Goal: Transaction & Acquisition: Purchase product/service

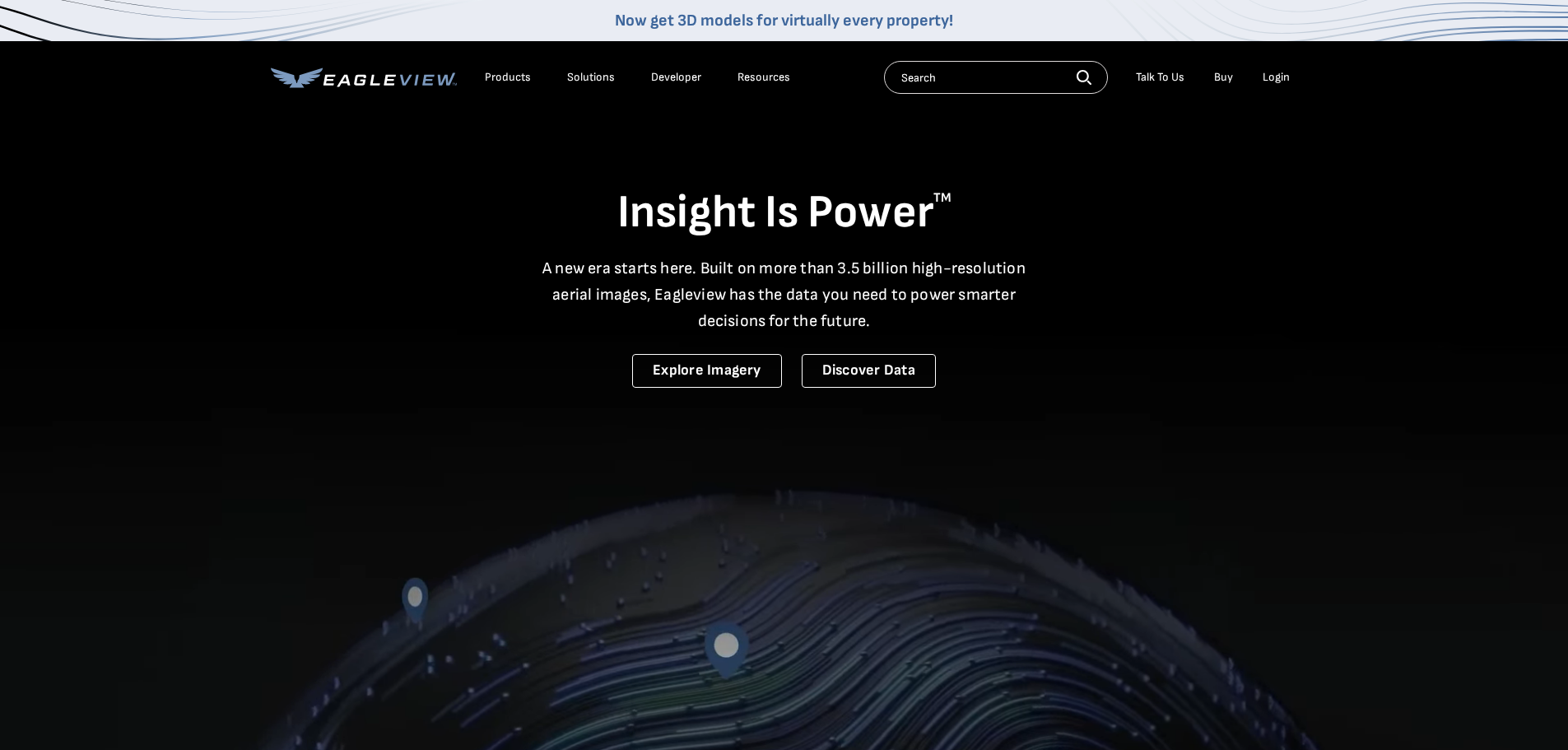
click at [1276, 78] on div "Login" at bounding box center [1276, 77] width 27 height 15
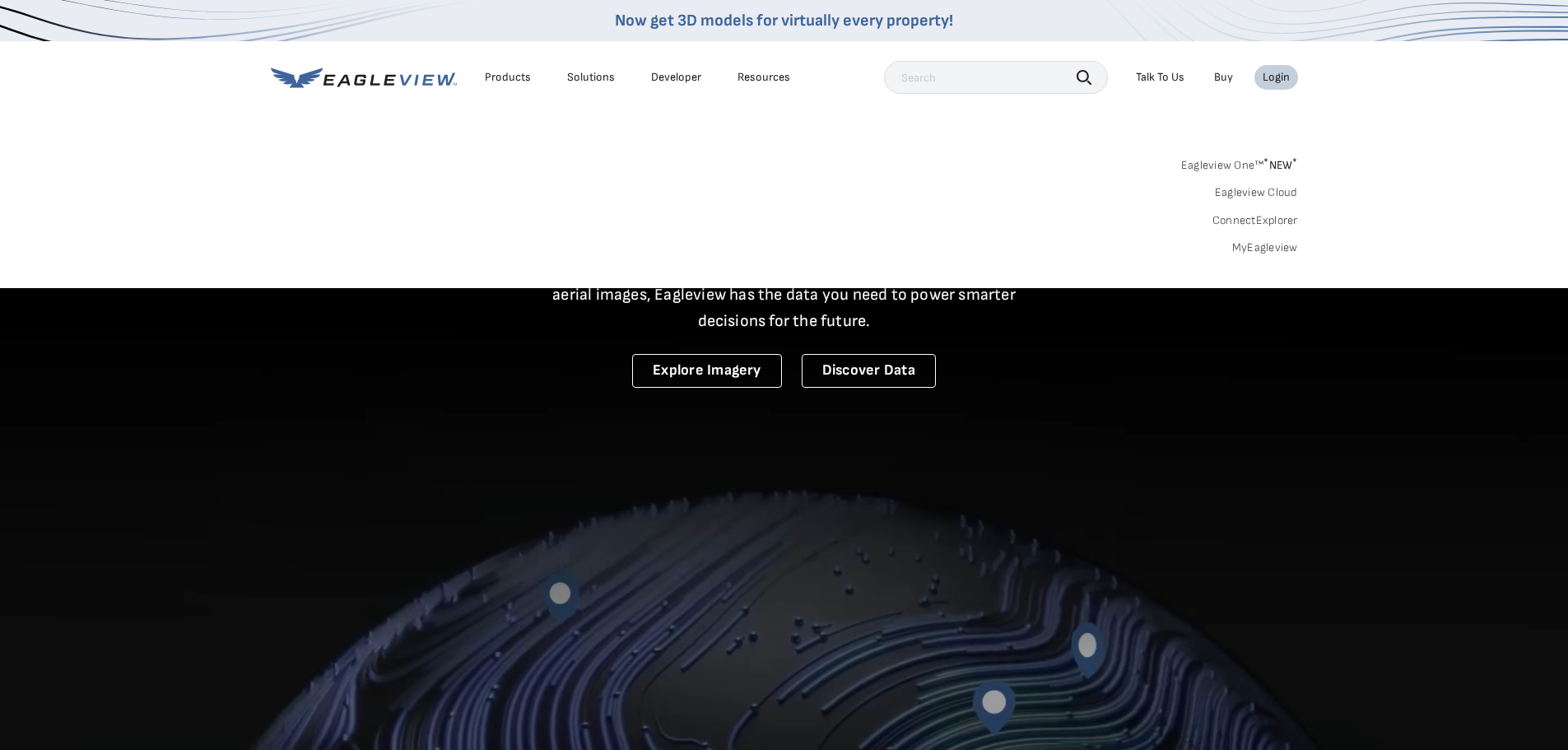
click at [1262, 245] on link "MyEagleview" at bounding box center [1264, 248] width 66 height 15
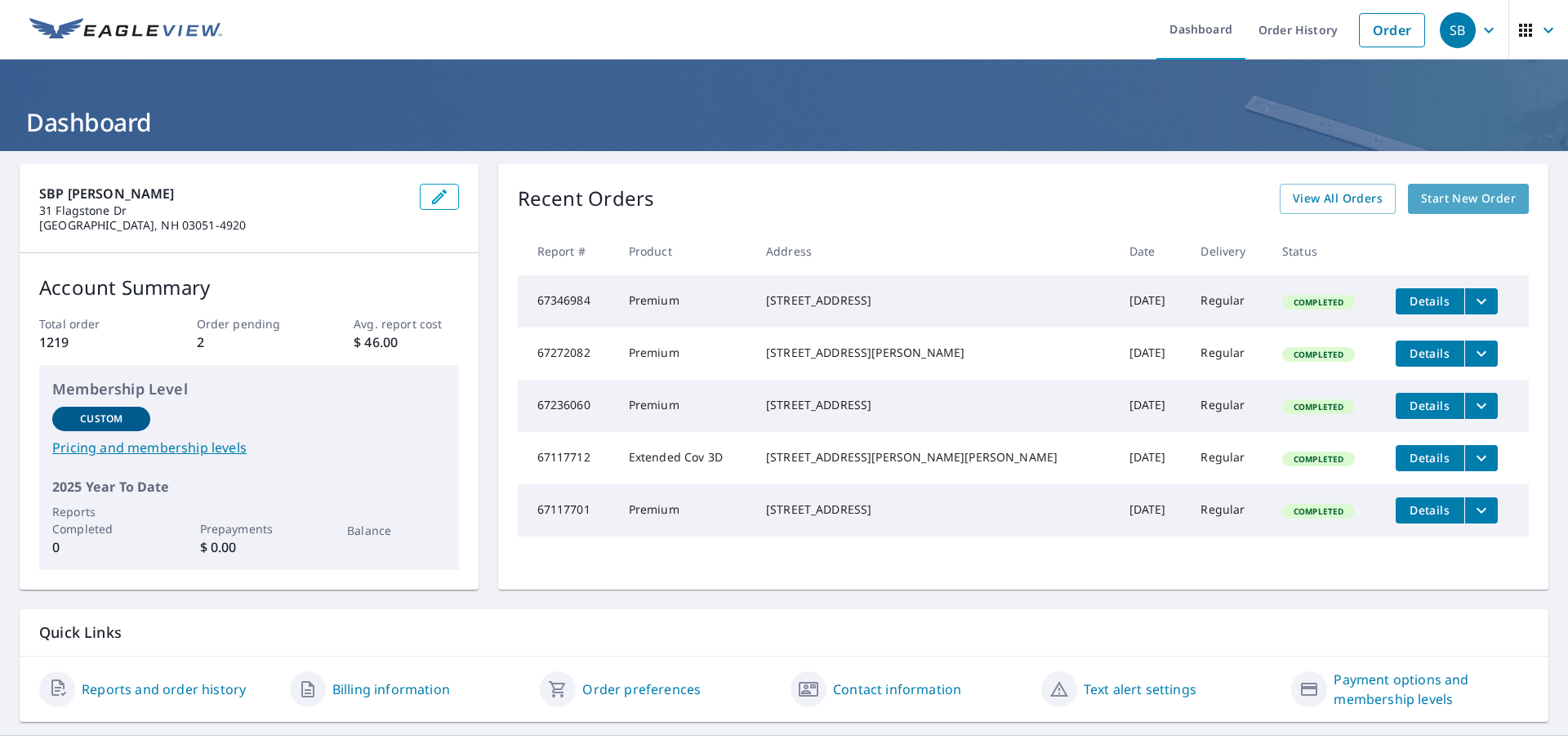
click at [1428, 195] on span "Start New Order" at bounding box center [1468, 199] width 95 height 21
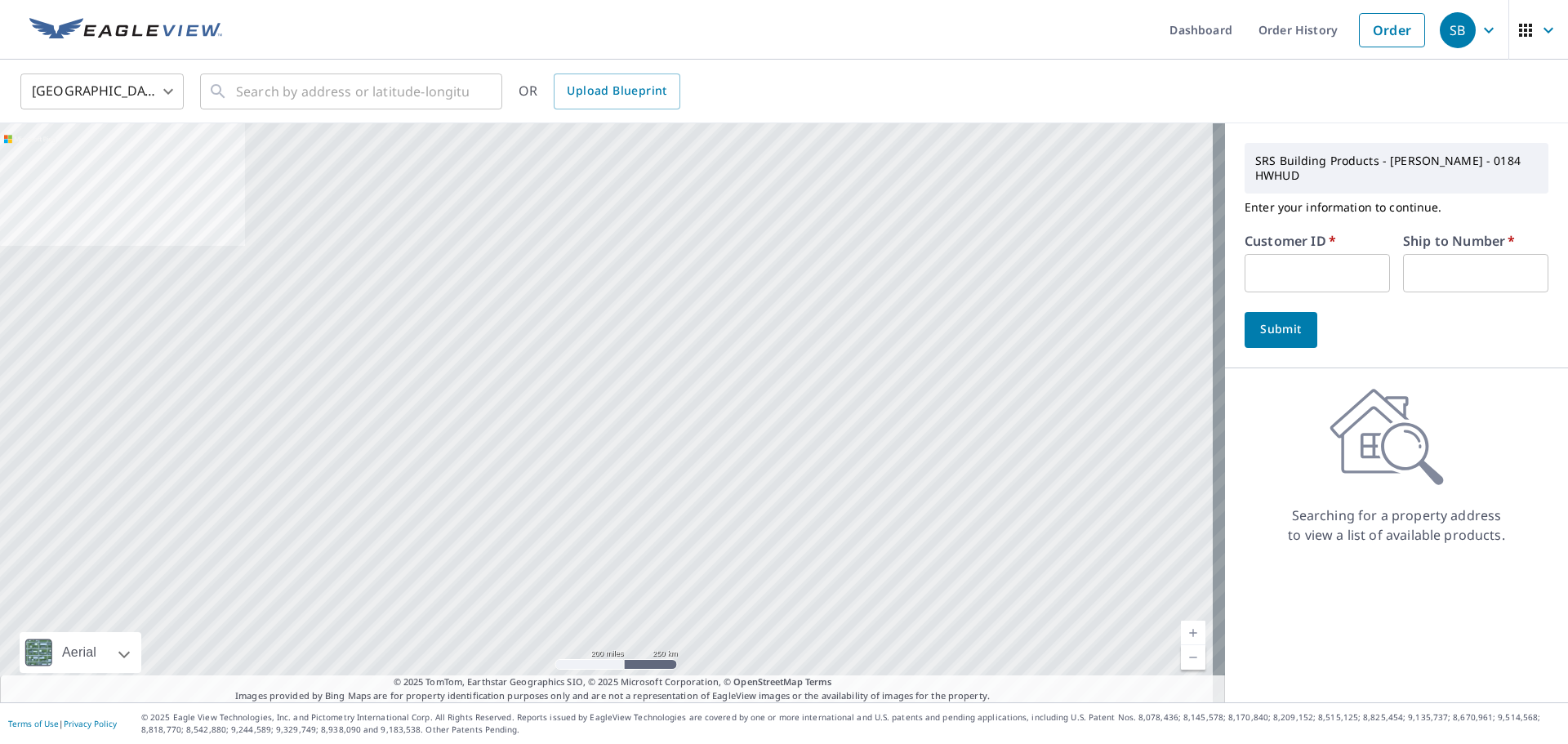
click at [1278, 267] on input "text" at bounding box center [1317, 273] width 146 height 39
type input "lib184"
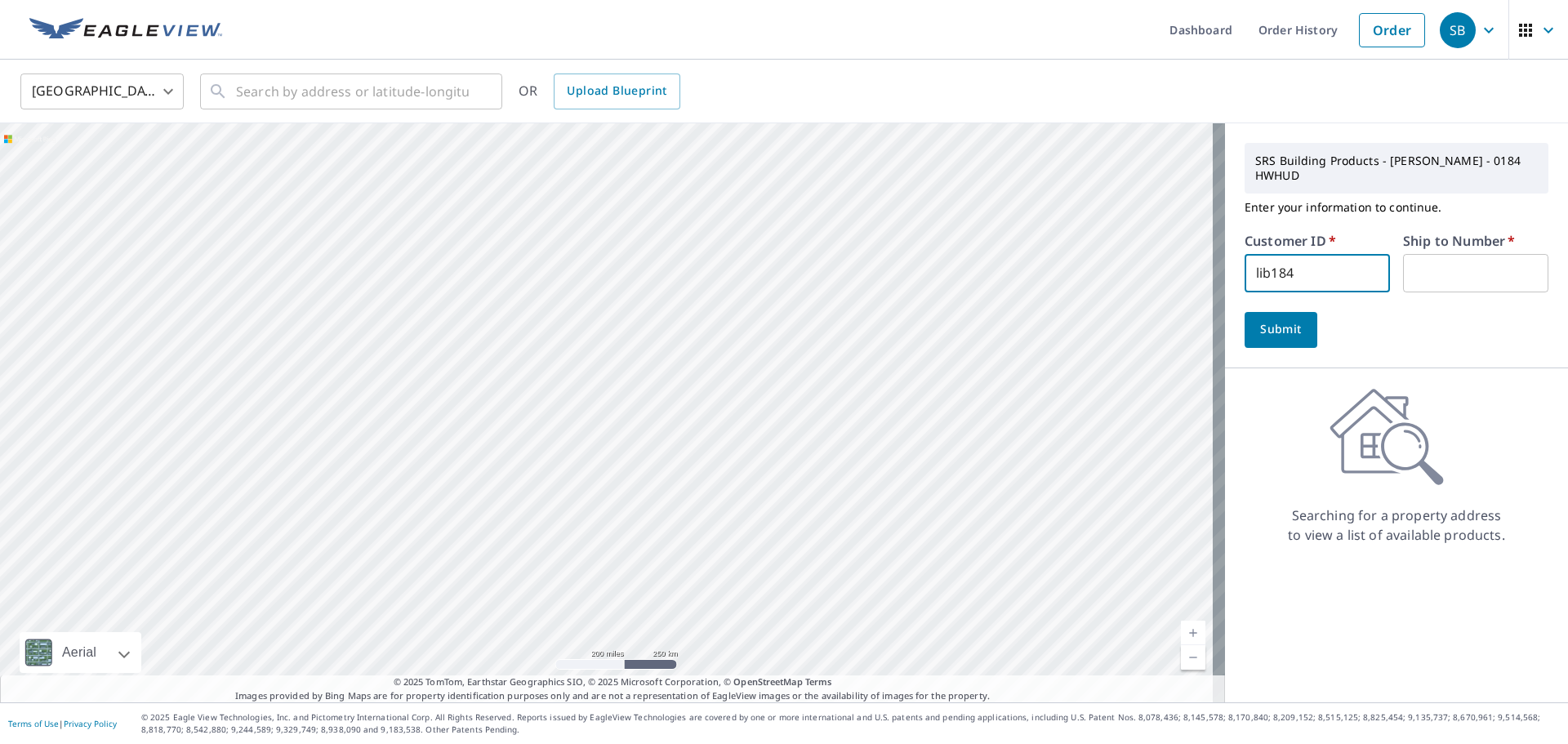
click at [1417, 256] on input "text" at bounding box center [1476, 273] width 146 height 39
type input "1"
click at [1274, 319] on span "Submit" at bounding box center [1280, 330] width 46 height 21
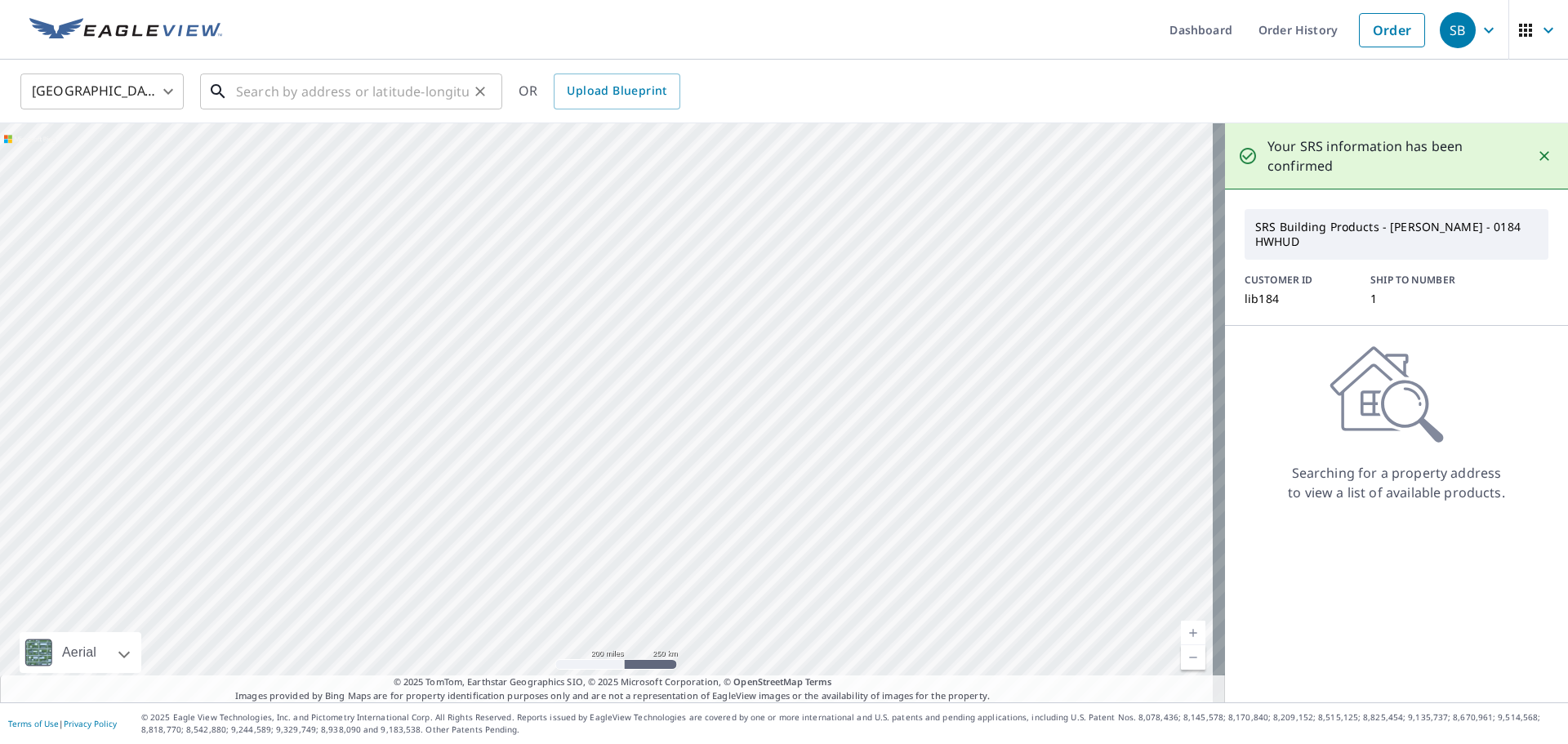
click at [353, 98] on input "text" at bounding box center [353, 91] width 233 height 45
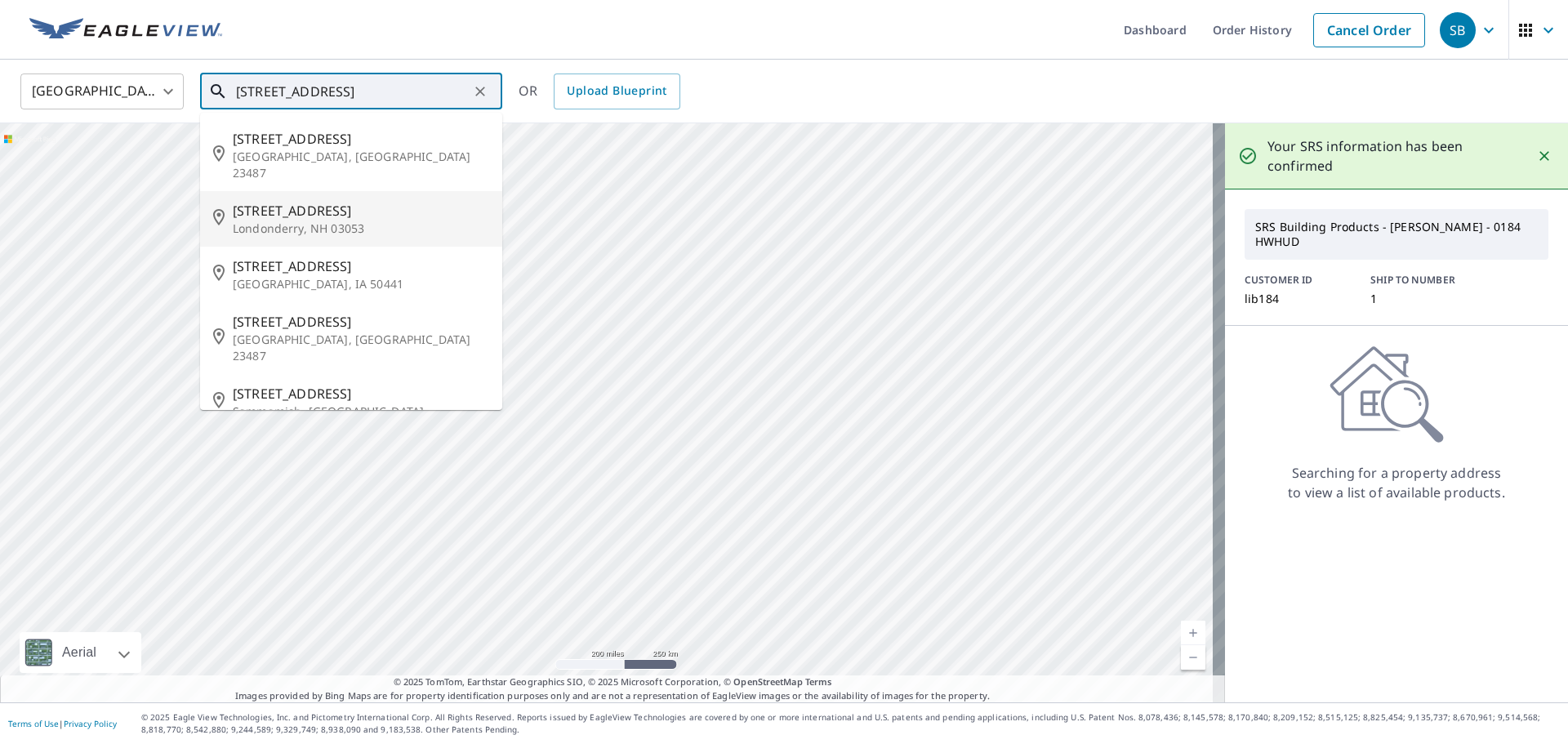
click at [294, 202] on span "[STREET_ADDRESS]" at bounding box center [361, 211] width 257 height 20
type input "[STREET_ADDRESS]"
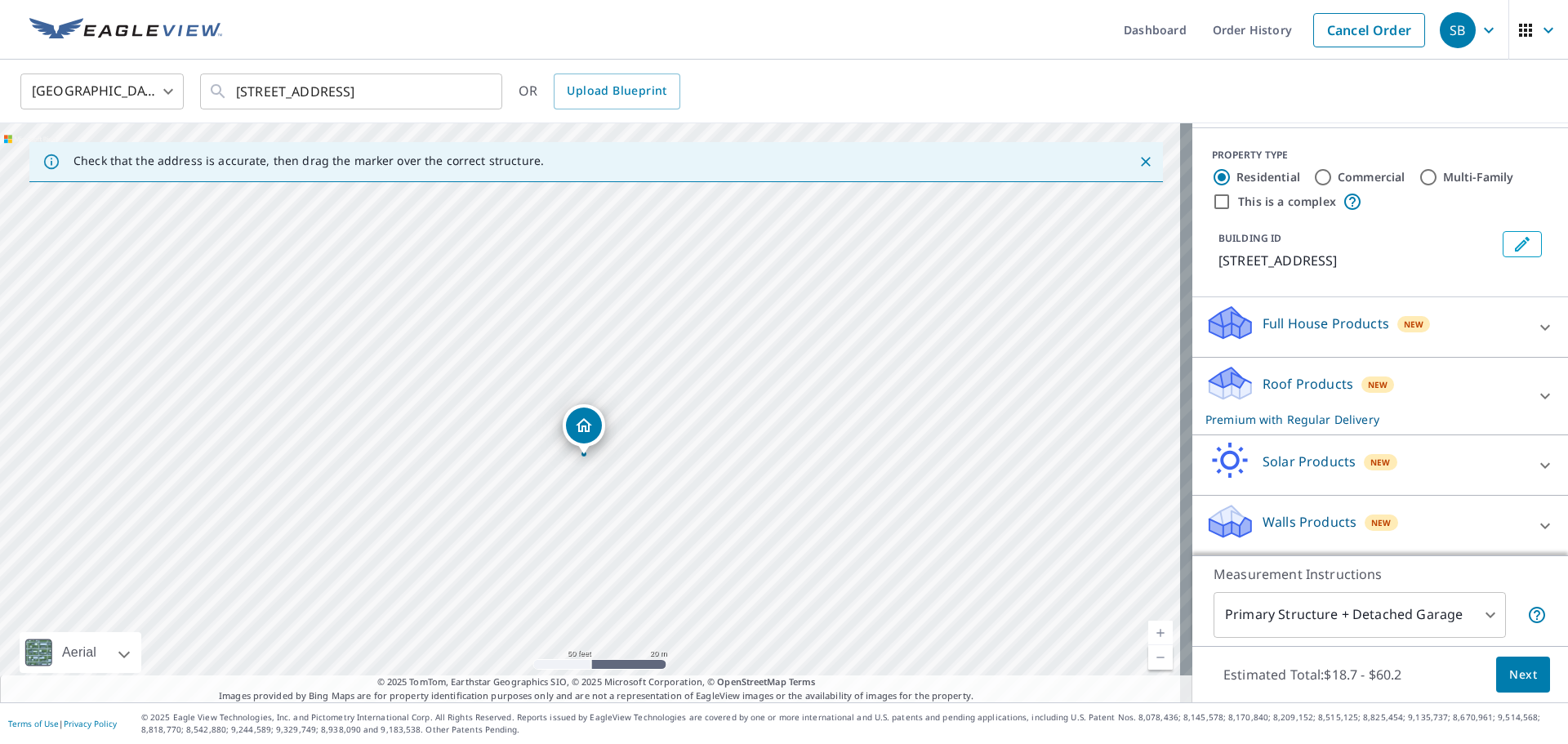
scroll to position [164, 0]
click at [1516, 670] on span "Next" at bounding box center [1523, 676] width 27 height 21
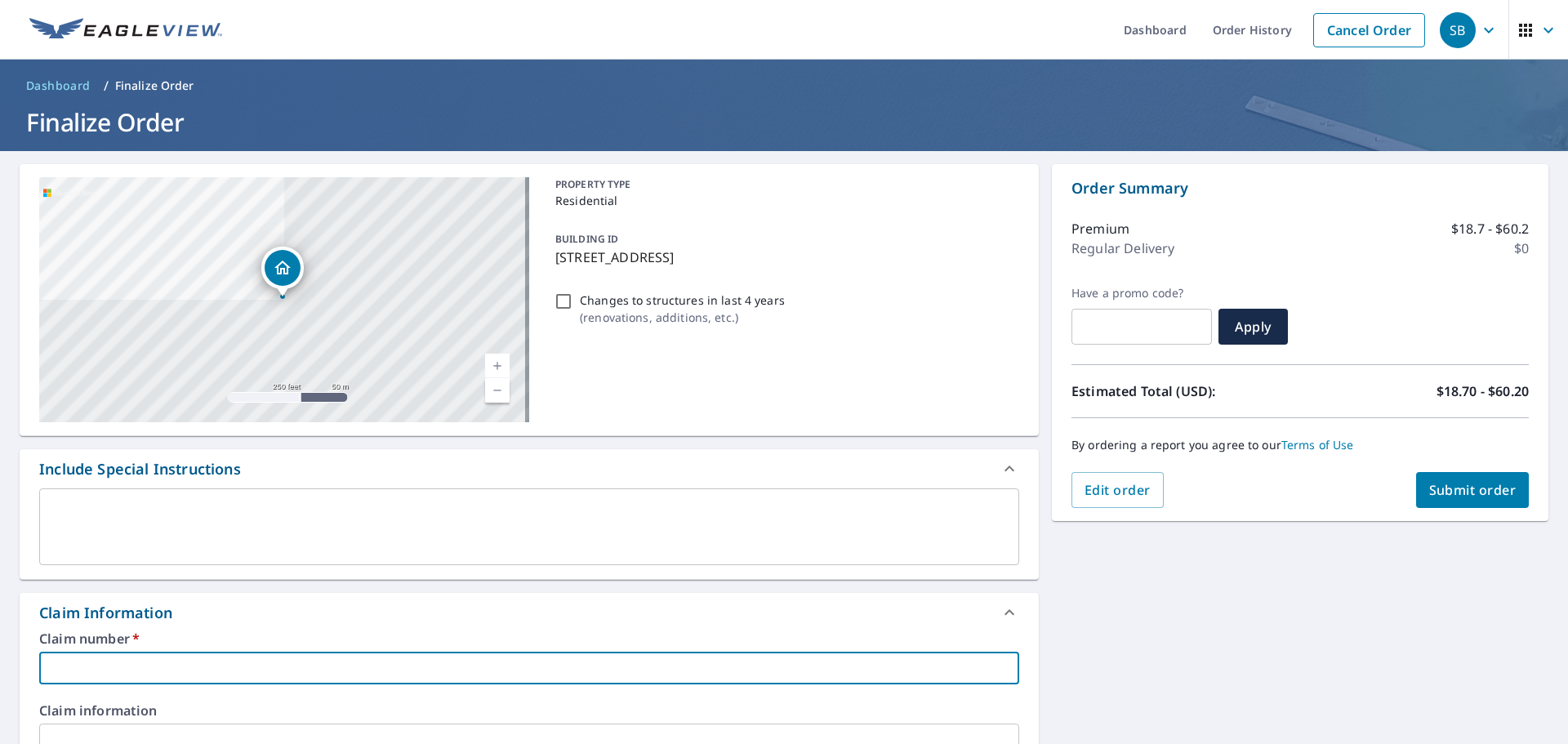
click at [340, 667] on input "text" at bounding box center [529, 668] width 980 height 33
type input "e"
checkbox input "true"
type input "ev"
checkbox input "true"
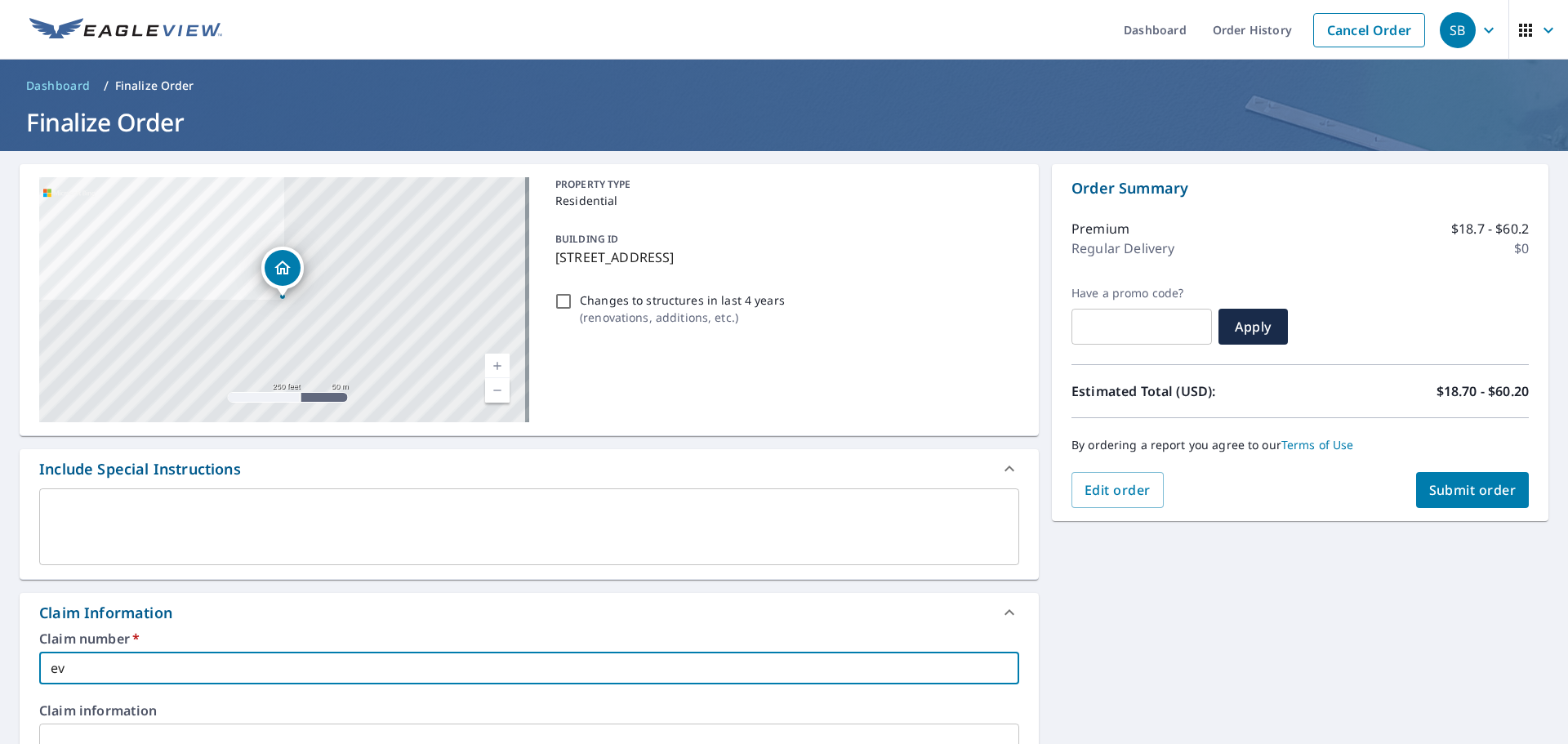
type input "ev-"
checkbox input "true"
type input "ev-j"
checkbox input "true"
type input "[PERSON_NAME]"
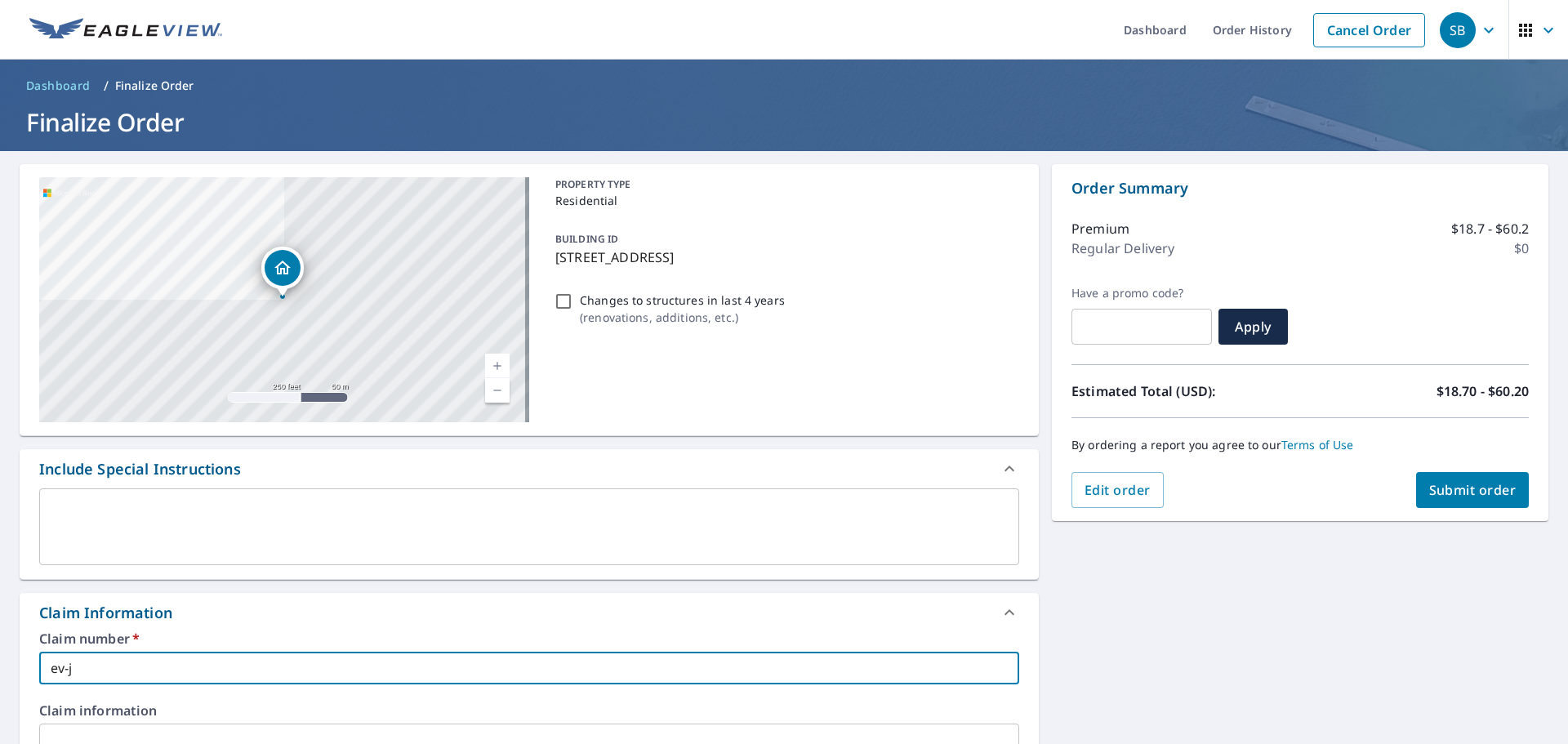
checkbox input "true"
type input "ev-joh"
checkbox input "true"
type input "[PERSON_NAME]"
checkbox input "true"
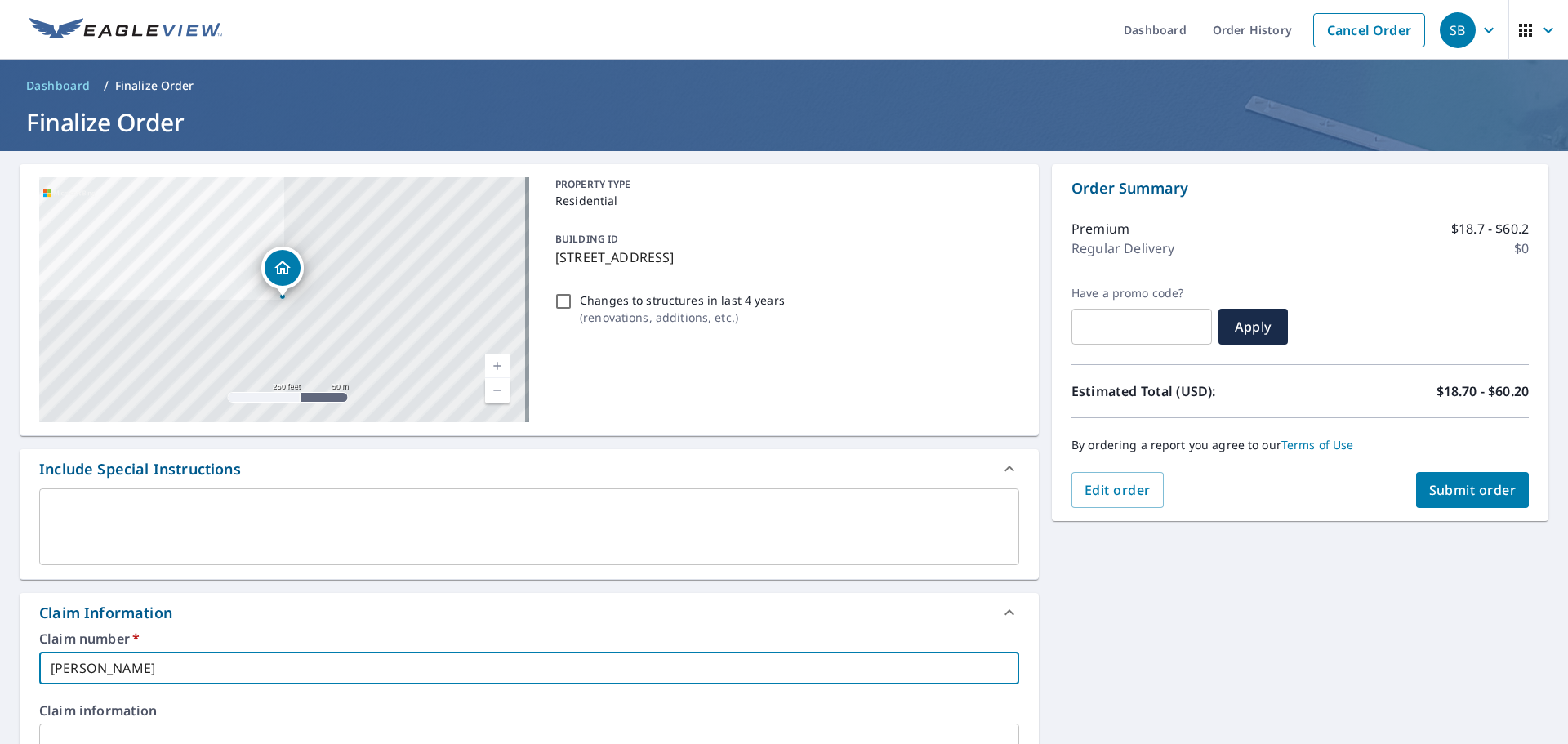
type input "[PERSON_NAME]"
checkbox input "true"
type input "[PERSON_NAME]"
checkbox input "true"
type input "[PERSON_NAME]"
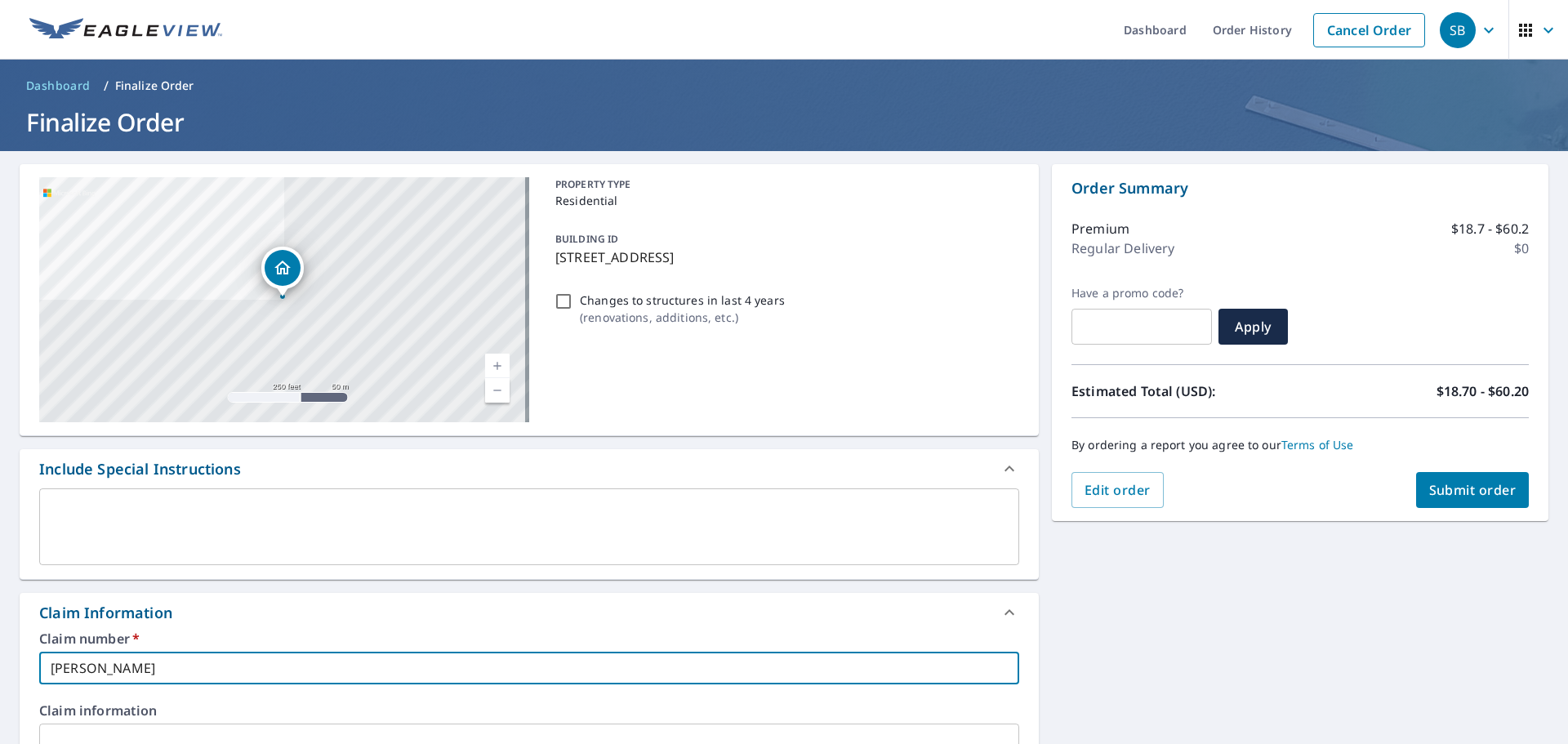
checkbox input "true"
type input "[PERSON_NAME]"
checkbox input "true"
type input "ev-[PERSON_NAME]"
checkbox input "true"
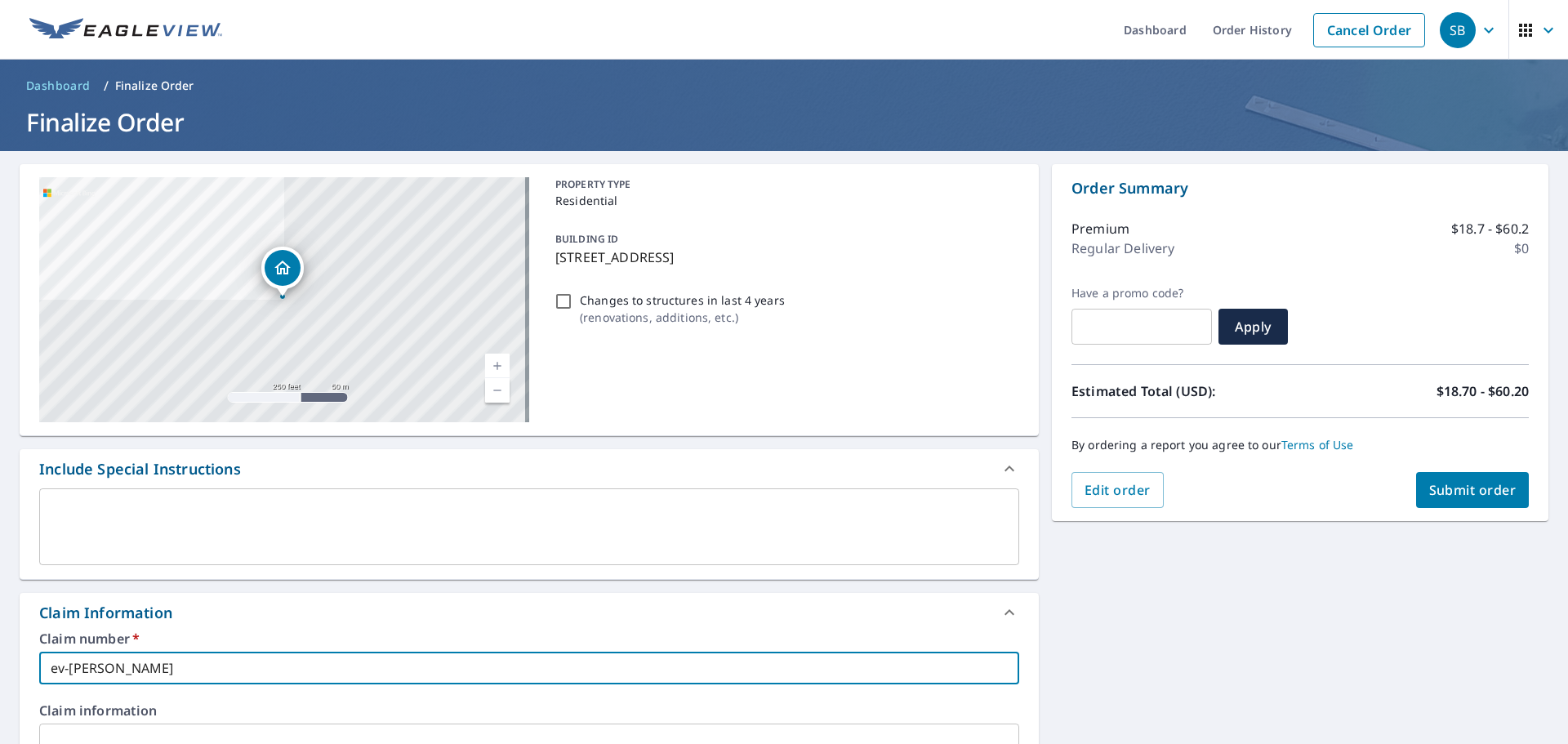
type input "ev-[PERSON_NAME]"
checkbox input "true"
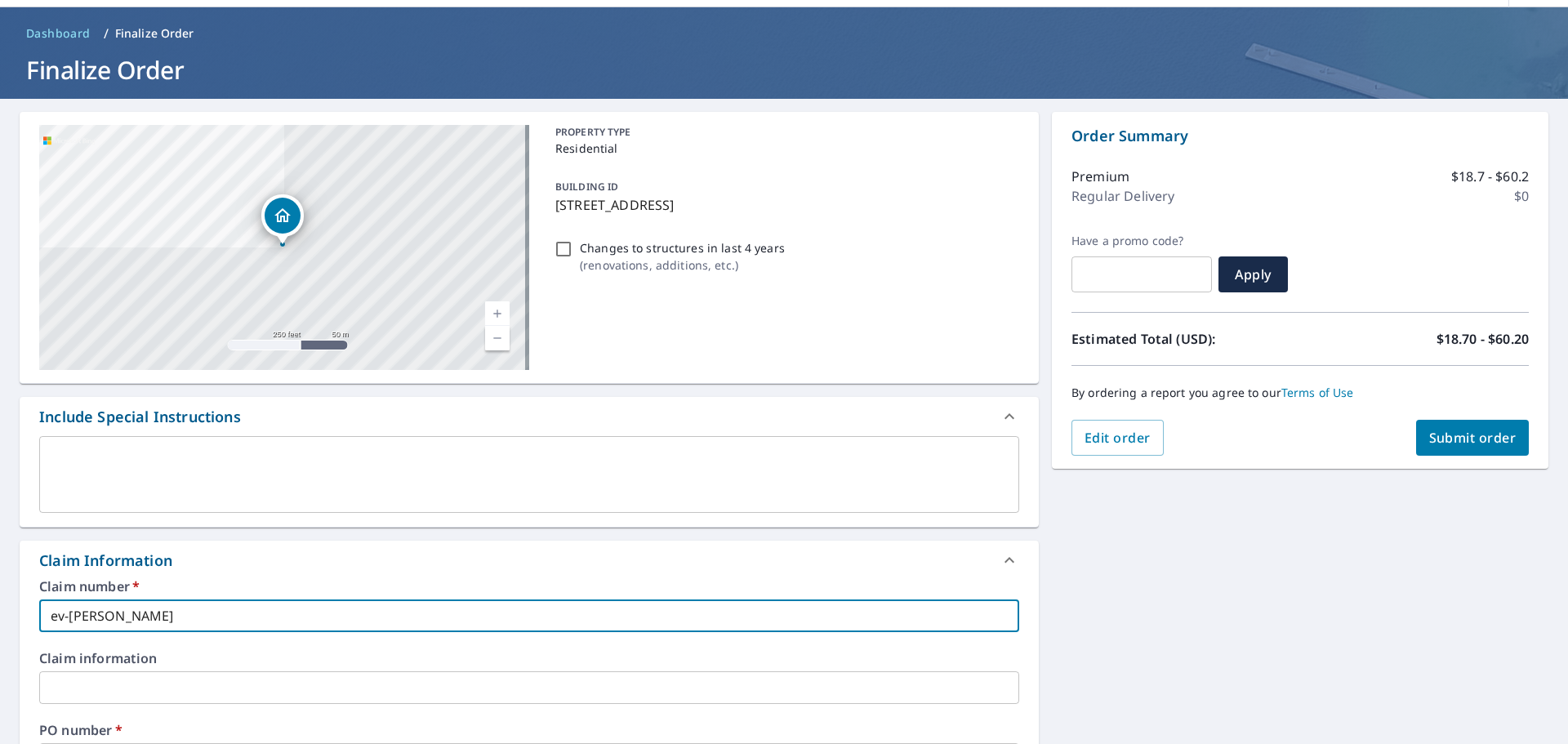
scroll to position [81, 0]
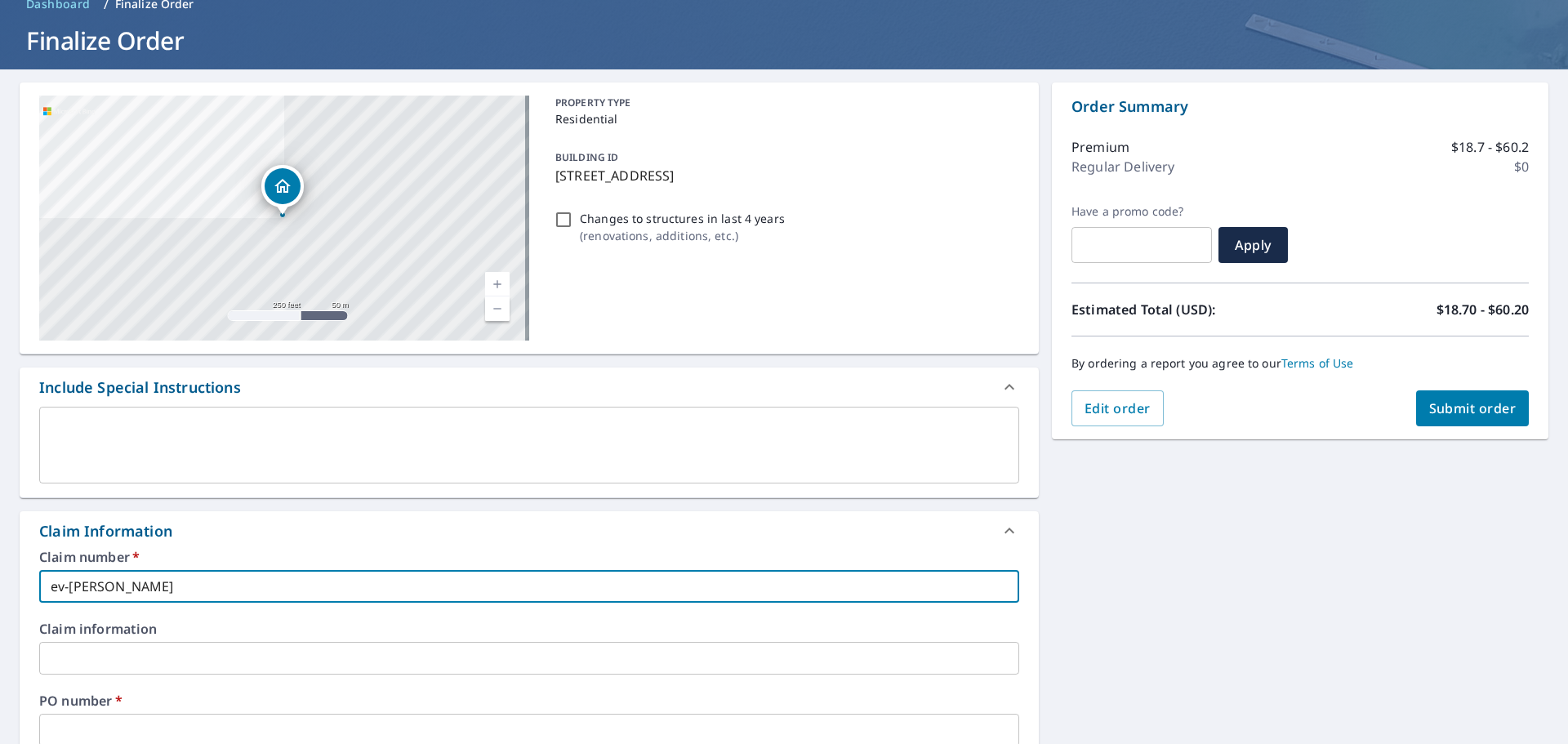
type input "ev-[PERSON_NAME]"
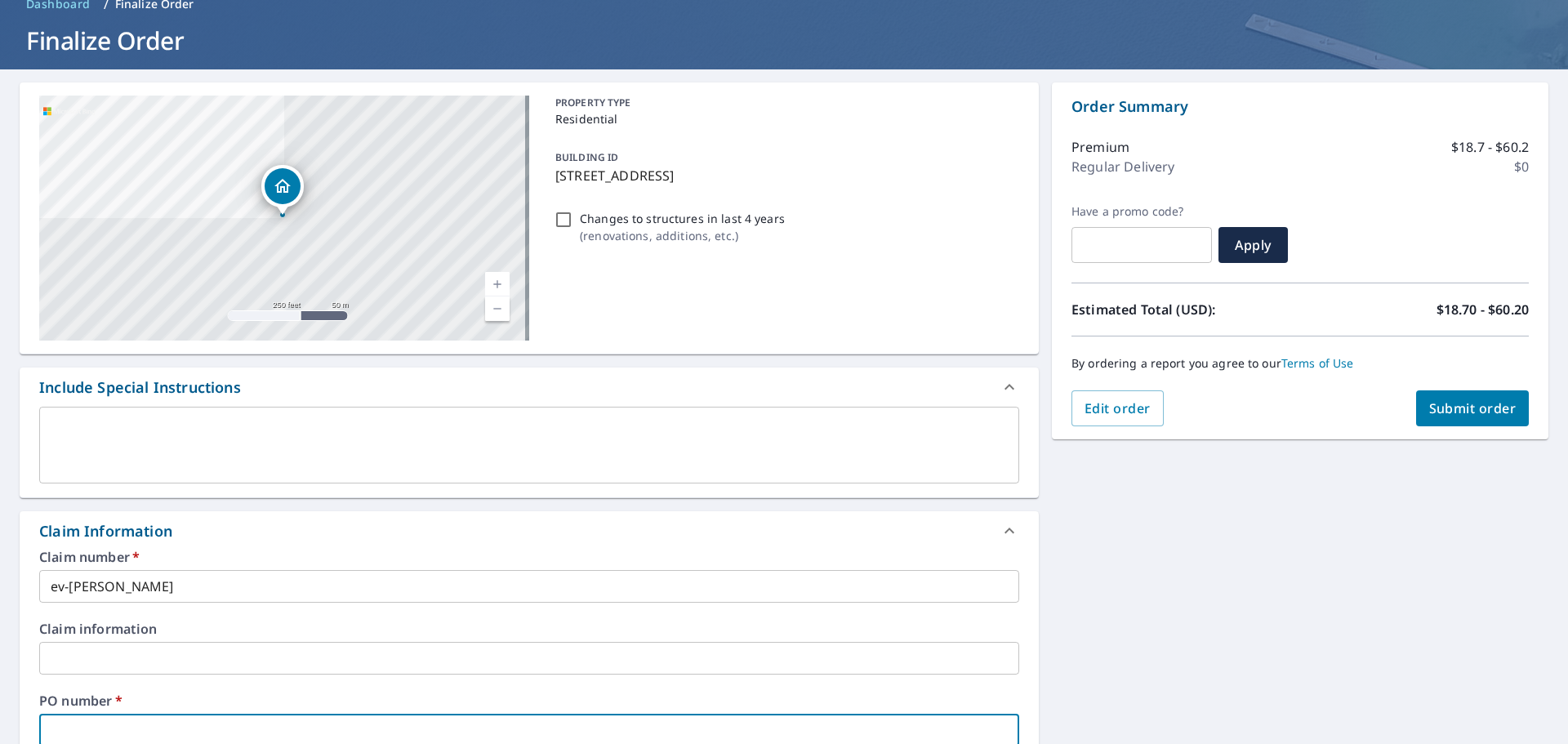
click at [86, 716] on input "text" at bounding box center [529, 730] width 980 height 33
type input "e"
checkbox input "true"
type input "ev"
checkbox input "true"
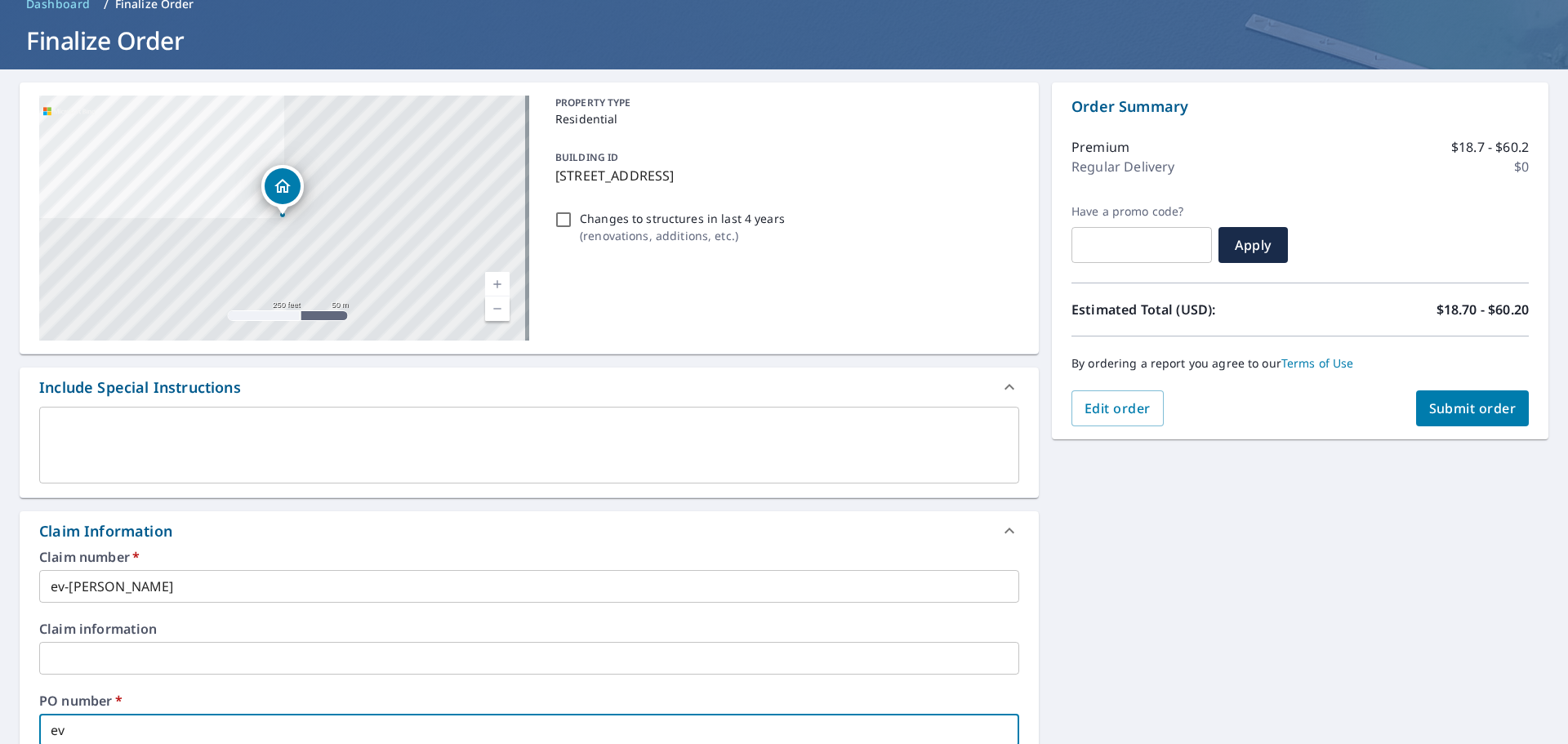
type input "ev-"
checkbox input "true"
type input "ev-j"
checkbox input "true"
type input "[PERSON_NAME]"
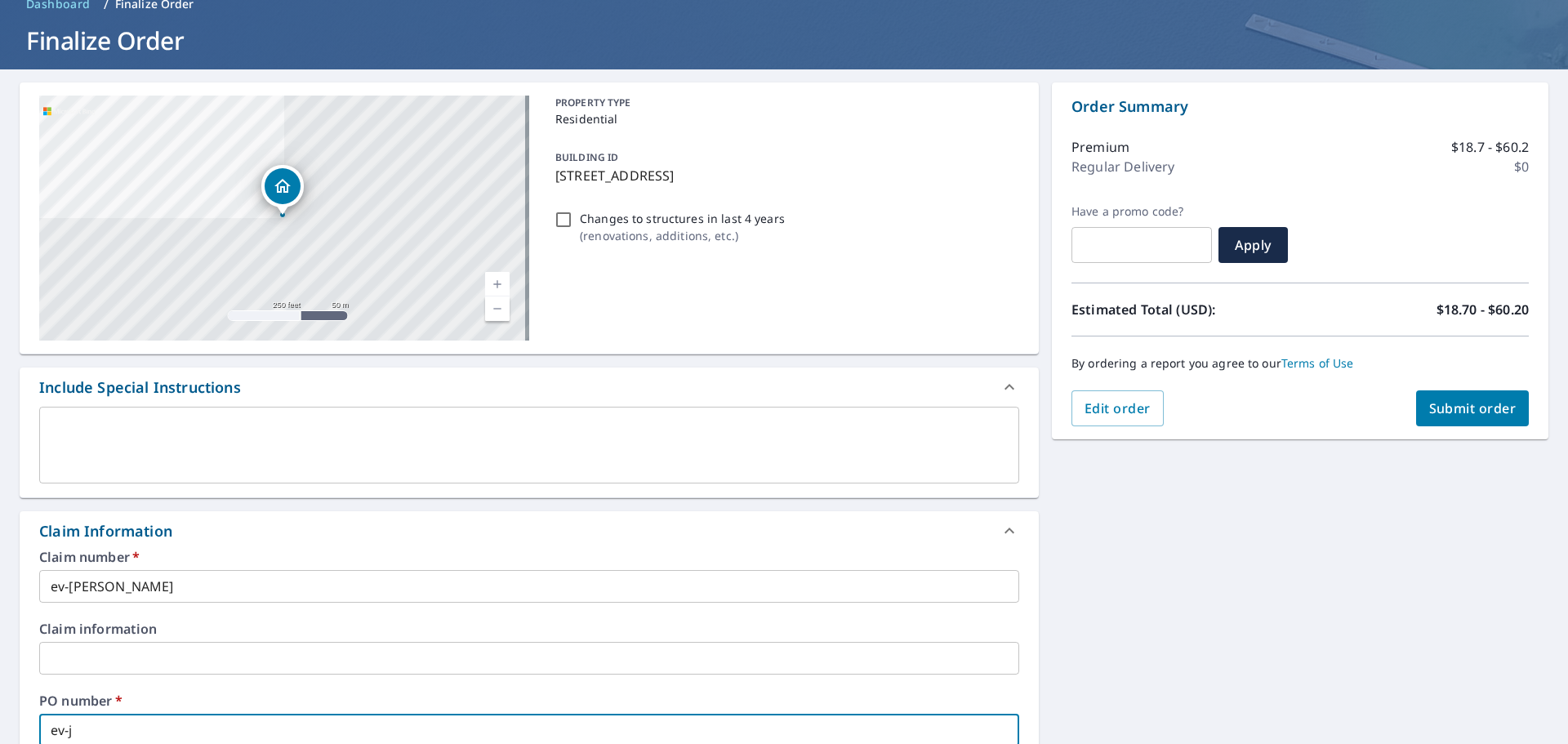
checkbox input "true"
type input "ev-joh"
checkbox input "true"
type input "[PERSON_NAME]"
checkbox input "true"
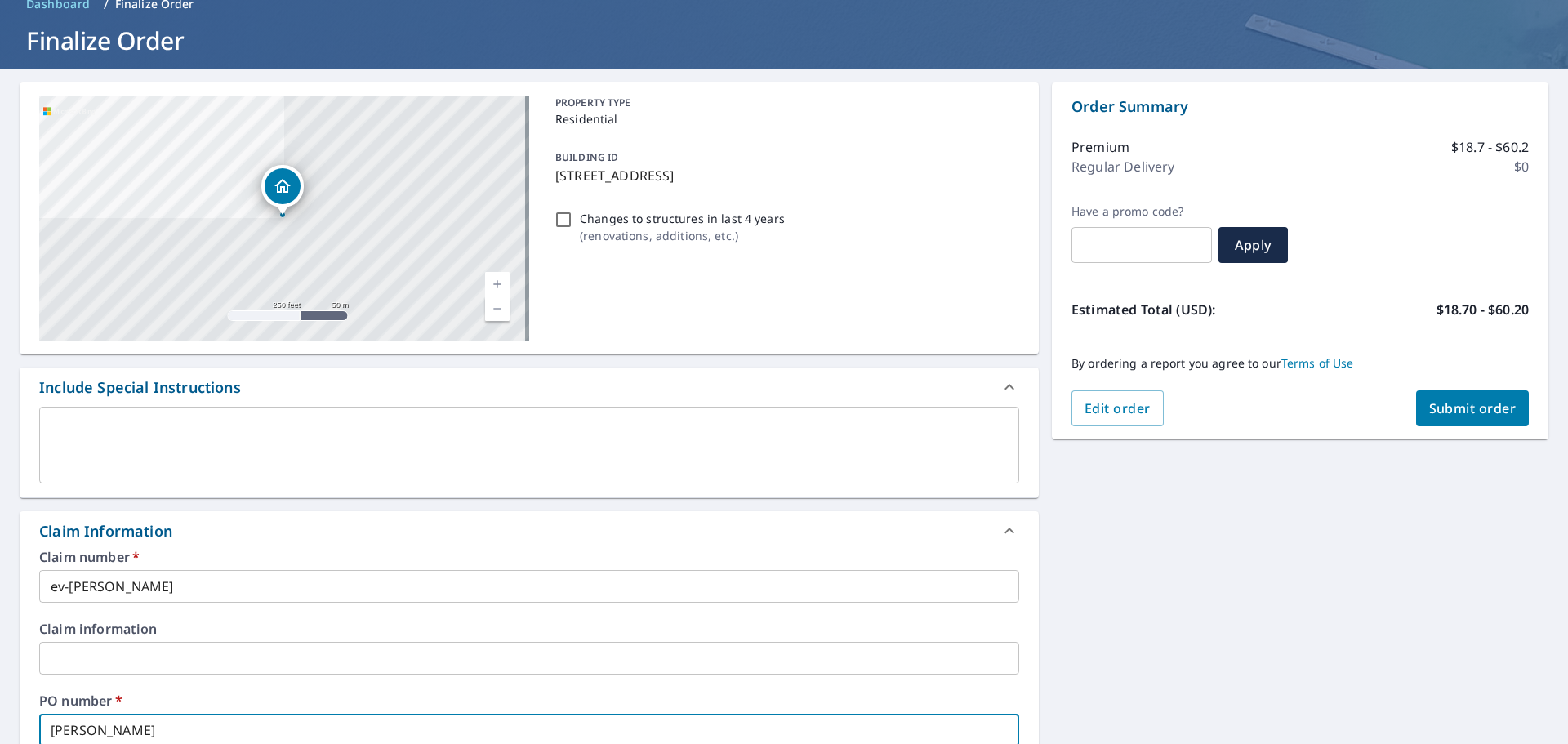
type input "[PERSON_NAME]"
checkbox input "true"
type input "[PERSON_NAME]"
checkbox input "true"
type input "[PERSON_NAME]"
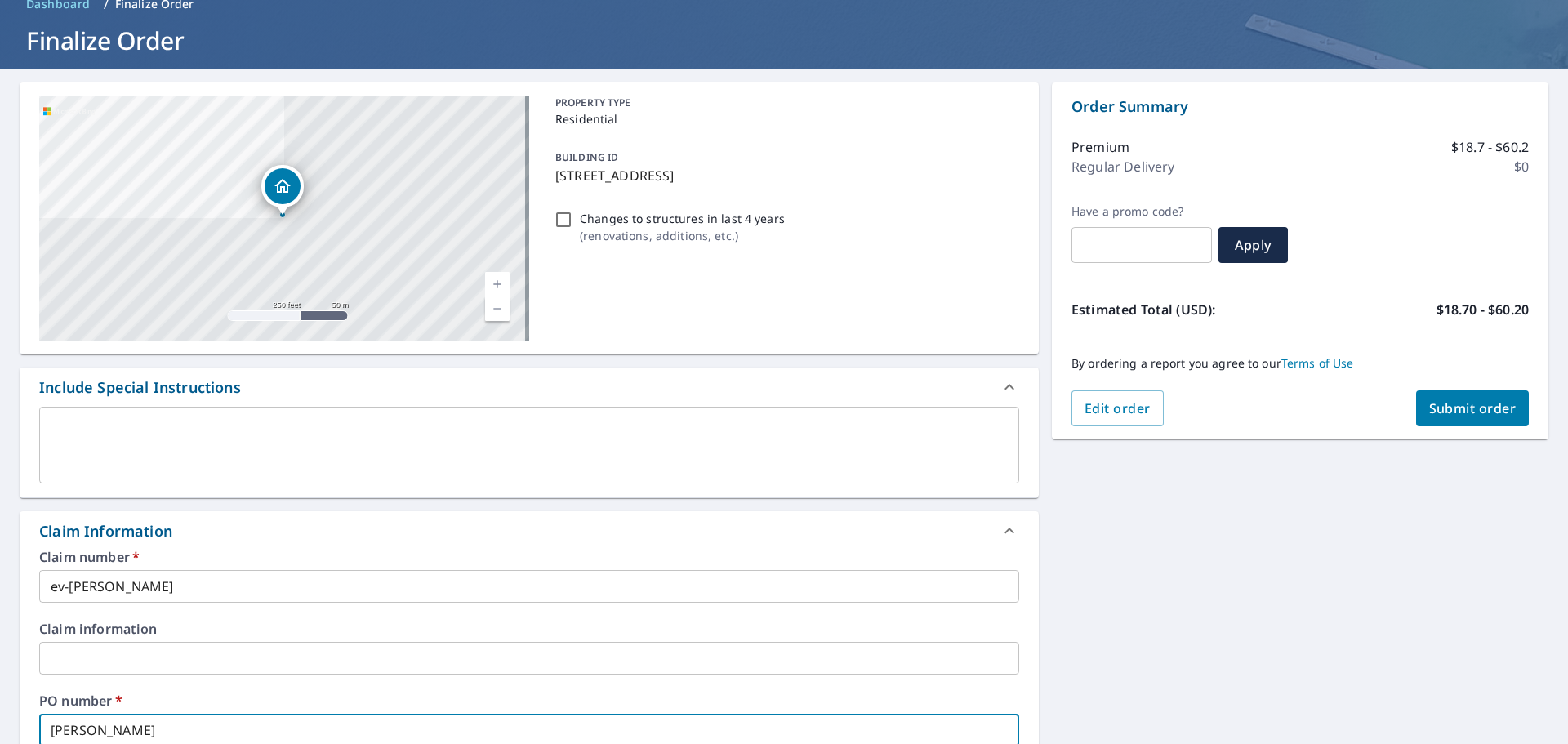
checkbox input "true"
type input "[PERSON_NAME]"
checkbox input "true"
type input "ev-[PERSON_NAME]"
checkbox input "true"
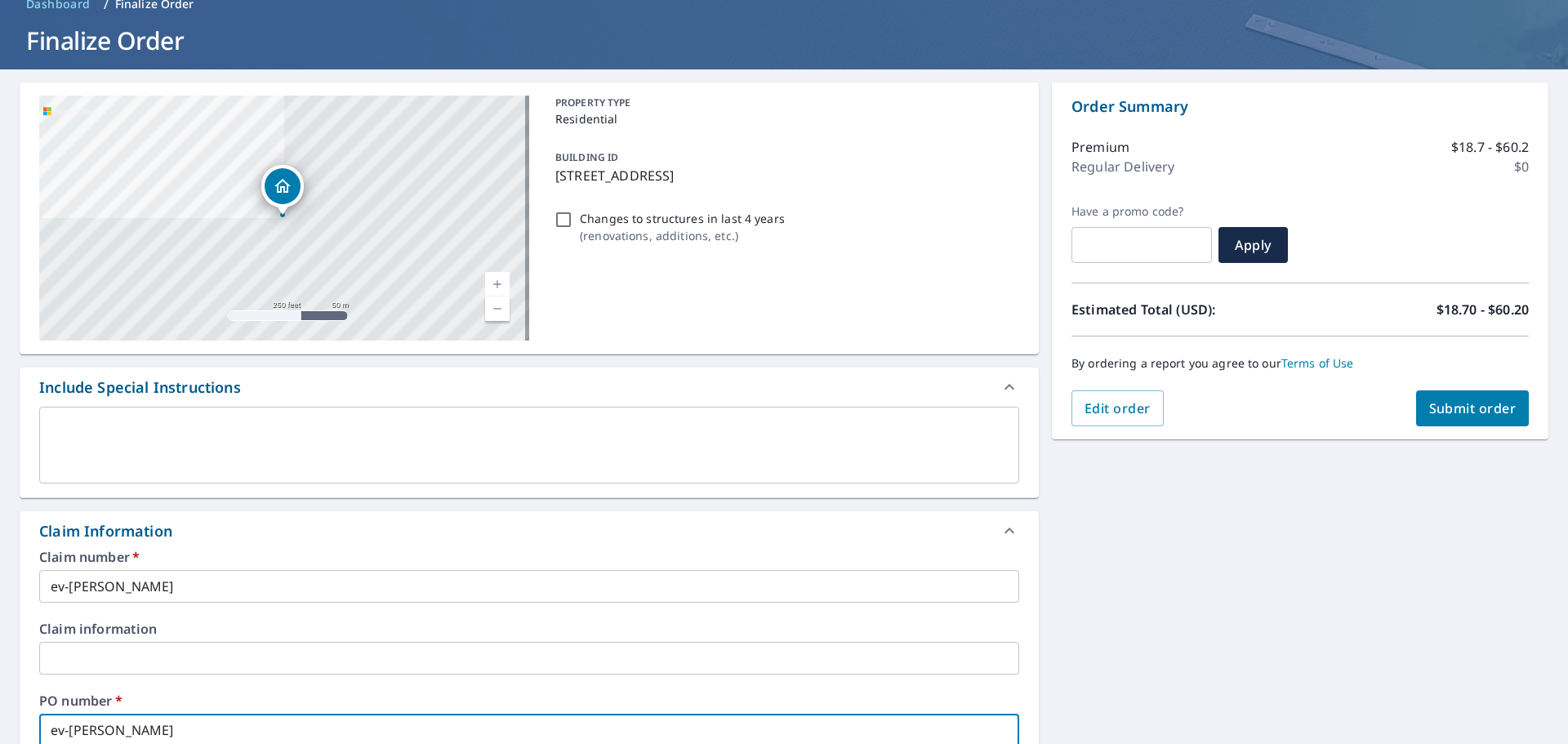
type input "ev-[PERSON_NAME]"
checkbox input "true"
type input "ev-[PERSON_NAME]"
click at [1444, 402] on span "Submit order" at bounding box center [1473, 408] width 87 height 18
checkbox input "true"
